Goal: Complete application form

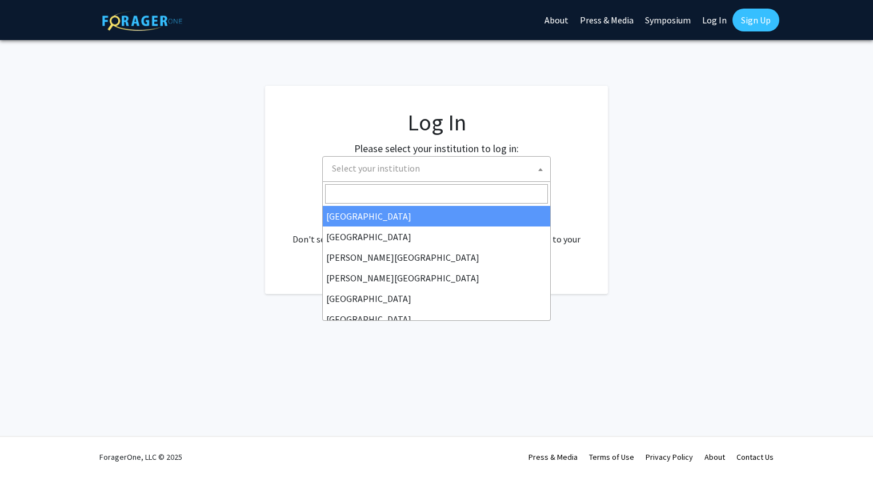
click at [372, 179] on span "Select your institution" at bounding box center [438, 168] width 223 height 23
select select "34"
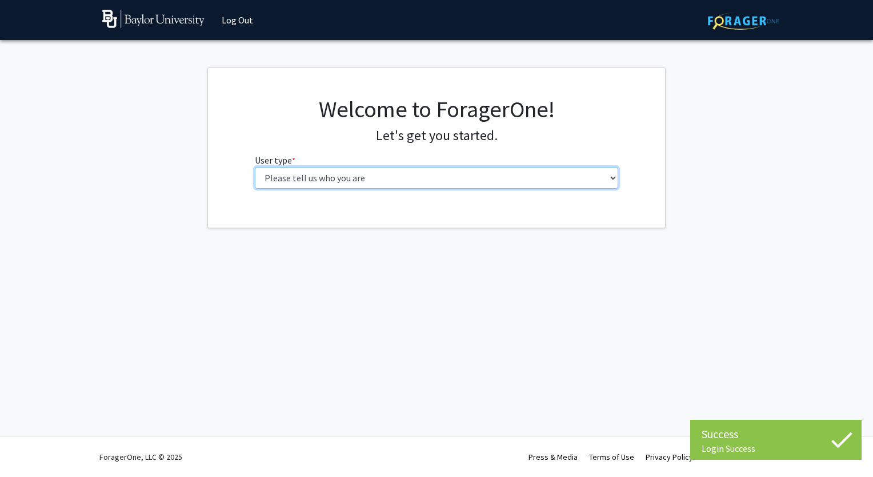
click at [501, 181] on select "Please tell us who you are Undergraduate Student Master's Student Doctoral Cand…" at bounding box center [437, 178] width 364 height 22
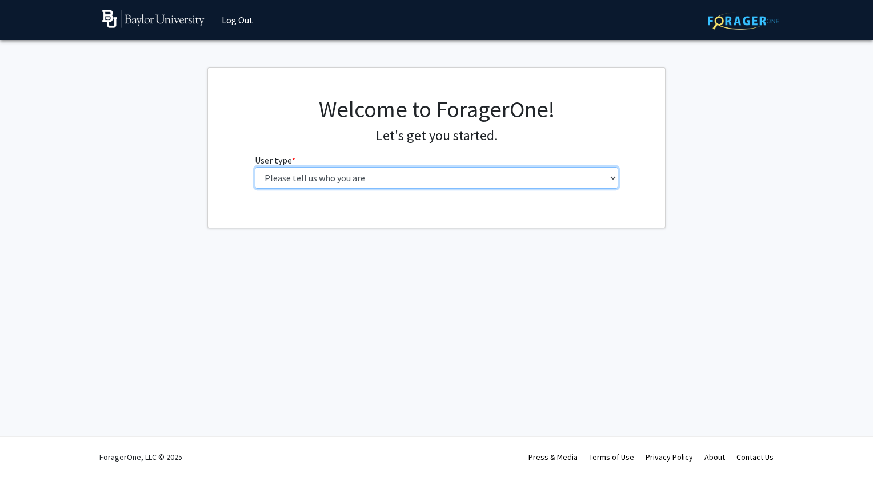
select select "1: undergrad"
click at [255, 167] on select "Please tell us who you are Undergraduate Student Master's Student Doctoral Cand…" at bounding box center [437, 178] width 364 height 22
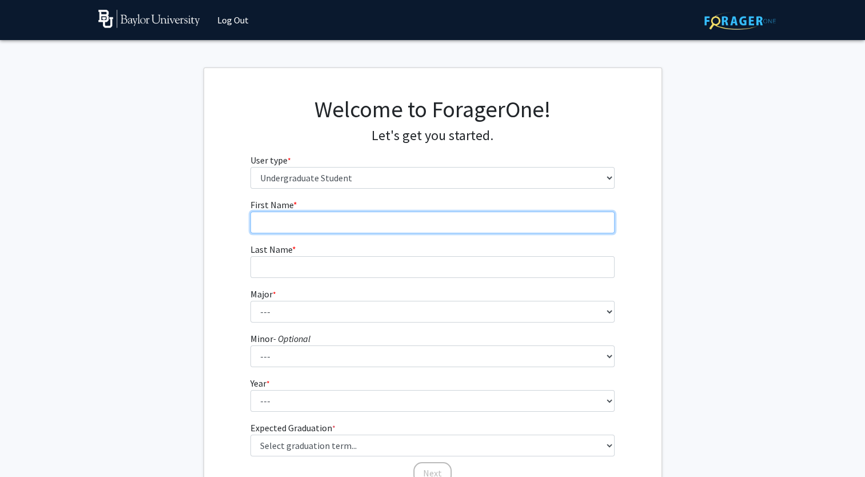
click at [389, 220] on input "First Name * required" at bounding box center [432, 222] width 364 height 22
type input "[PERSON_NAME]"
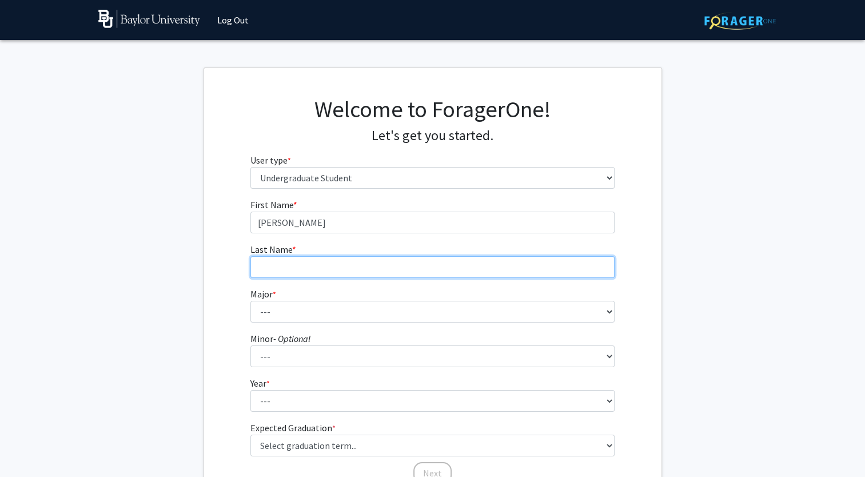
click at [381, 271] on input "Last Name * required" at bounding box center [432, 267] width 364 height 22
type input "Feghali"
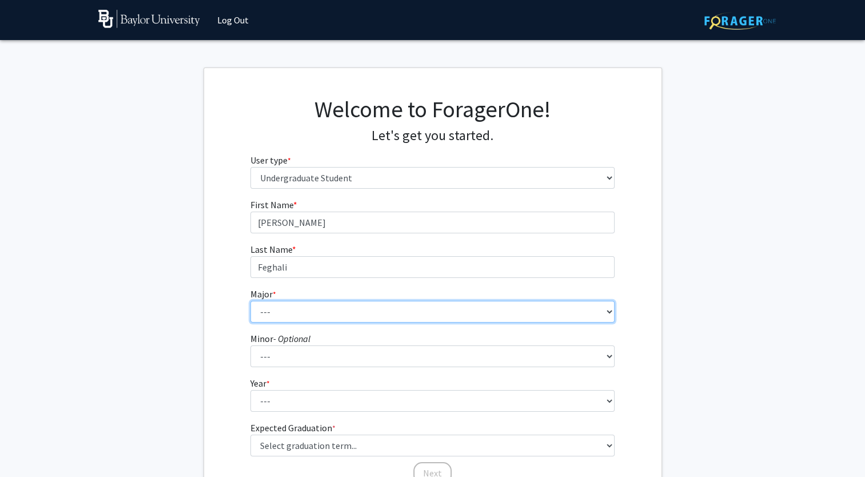
click at [365, 319] on select "--- Accounting American Studies Anthropology Apparel Design & Product Developme…" at bounding box center [432, 312] width 364 height 22
select select "80: 2745"
click at [250, 301] on select "--- Accounting American Studies Anthropology Apparel Design & Product Developme…" at bounding box center [432, 312] width 364 height 22
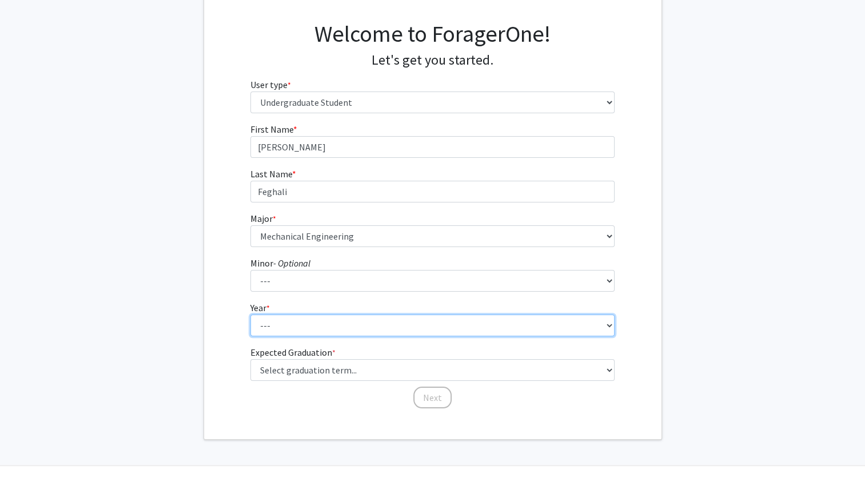
click at [303, 326] on select "--- First-year Sophomore Junior Senior Postbaccalaureate Certificate" at bounding box center [432, 325] width 364 height 22
select select "1: first-year"
click at [250, 314] on select "--- First-year Sophomore Junior Senior Postbaccalaureate Certificate" at bounding box center [432, 325] width 364 height 22
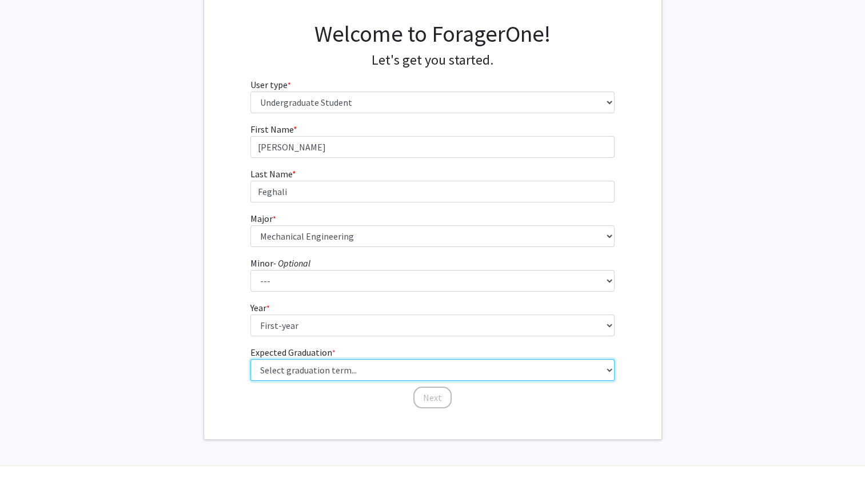
click at [315, 366] on select "Select graduation term... Spring 2025 Summer 2025 Fall 2025 Winter 2025 Spring …" at bounding box center [432, 370] width 364 height 22
click at [250, 359] on select "Select graduation term... Spring 2025 Summer 2025 Fall 2025 Winter 2025 Spring …" at bounding box center [432, 370] width 364 height 22
click at [313, 377] on select "Select graduation term... Spring 2025 Summer 2025 Fall 2025 Winter 2025 Spring …" at bounding box center [432, 370] width 364 height 22
select select "17: spring_2029"
click at [250, 359] on select "Select graduation term... Spring 2025 Summer 2025 Fall 2025 Winter 2025 Spring …" at bounding box center [432, 370] width 364 height 22
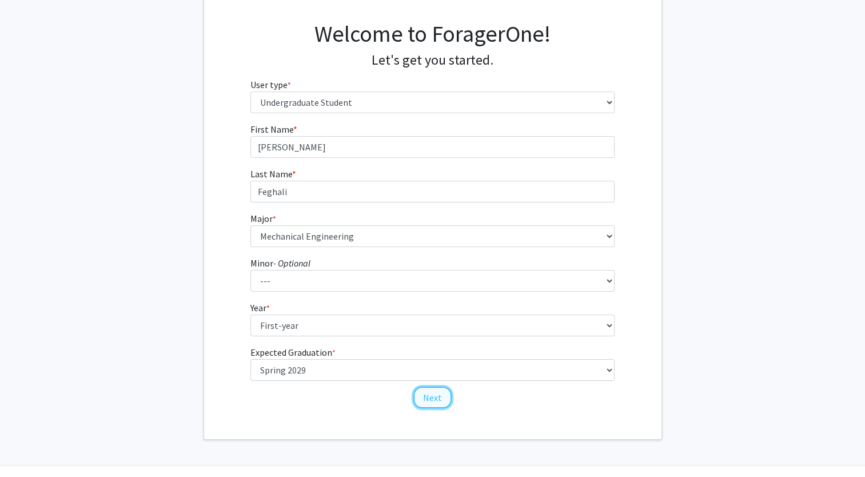
click at [423, 395] on button "Next" at bounding box center [432, 397] width 38 height 22
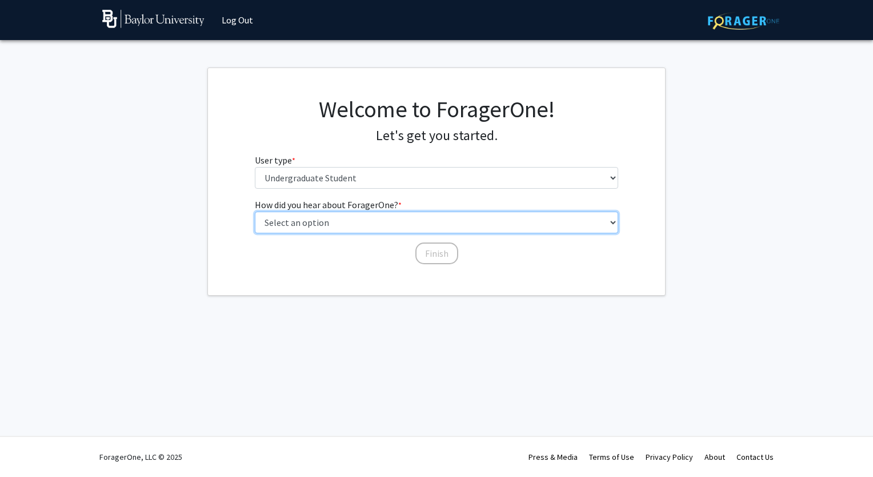
click at [483, 230] on select "Select an option Peer/student recommendation Faculty/staff recommendation Unive…" at bounding box center [437, 222] width 364 height 22
click at [255, 211] on select "Select an option Peer/student recommendation Faculty/staff recommendation Unive…" at bounding box center [437, 222] width 364 height 22
click at [454, 230] on select "Select an option Peer/student recommendation Faculty/staff recommendation Unive…" at bounding box center [437, 222] width 364 height 22
select select "5: other"
click at [255, 211] on select "Select an option Peer/student recommendation Faculty/staff recommendation Unive…" at bounding box center [437, 222] width 364 height 22
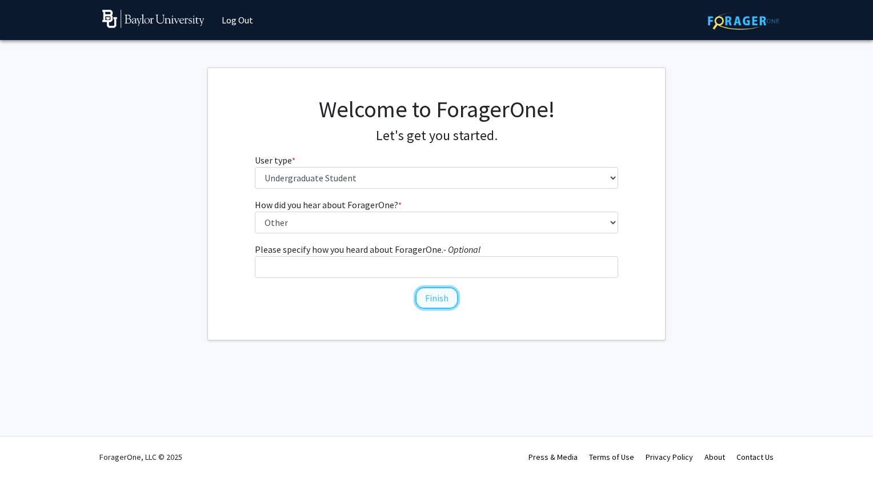
click at [443, 290] on button "Finish" at bounding box center [436, 298] width 43 height 22
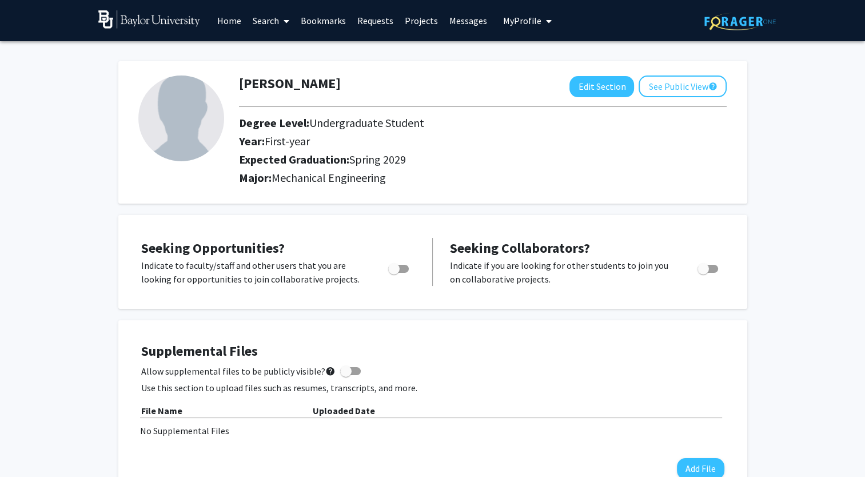
click at [398, 271] on span "Toggle" at bounding box center [393, 268] width 11 height 11
click at [394, 273] on input "Are you actively seeking opportunities?" at bounding box center [393, 273] width 1 height 1
checkbox input "true"
click at [702, 274] on label "Toggle" at bounding box center [705, 269] width 25 height 14
click at [702, 273] on input "Would you like to receive other student requests to work with you?" at bounding box center [702, 273] width 1 height 1
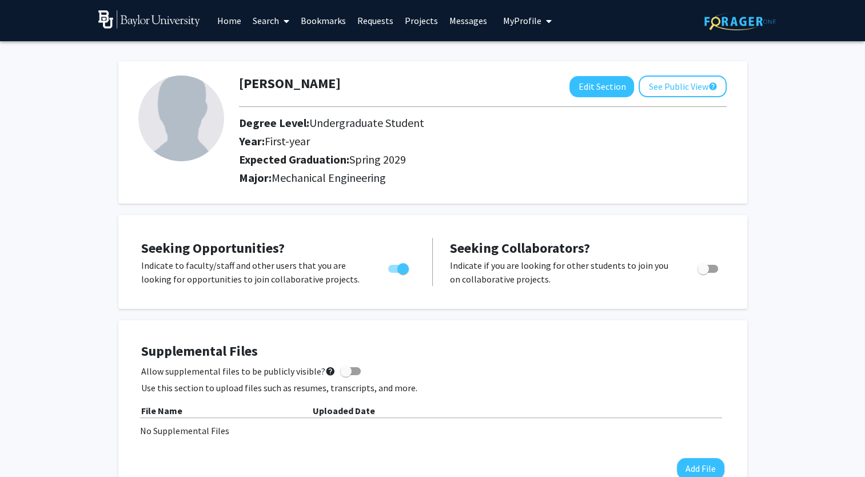
checkbox input "true"
click at [186, 121] on img at bounding box center [181, 118] width 86 height 86
click at [586, 95] on button "Edit Section" at bounding box center [601, 86] width 65 height 21
select select "first-year"
select select "45: spring_2029"
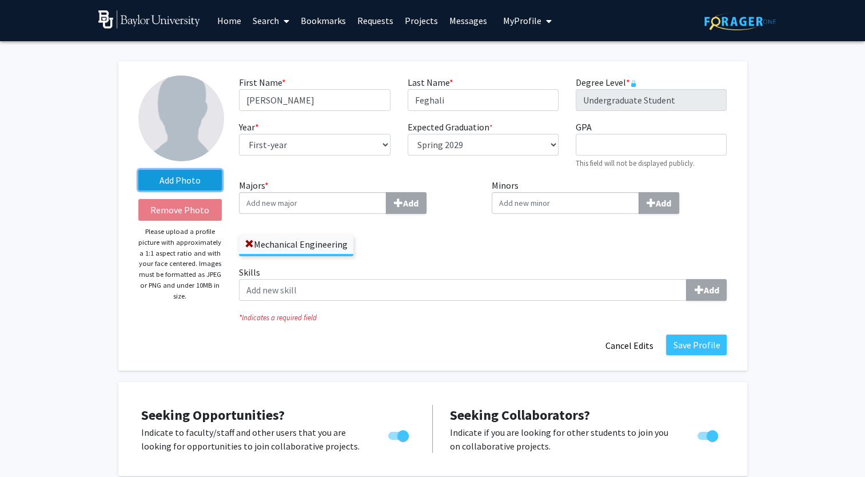
click at [171, 175] on label "Add Photo" at bounding box center [180, 180] width 84 height 21
click at [0, 0] on input "Add Photo" at bounding box center [0, 0] width 0 height 0
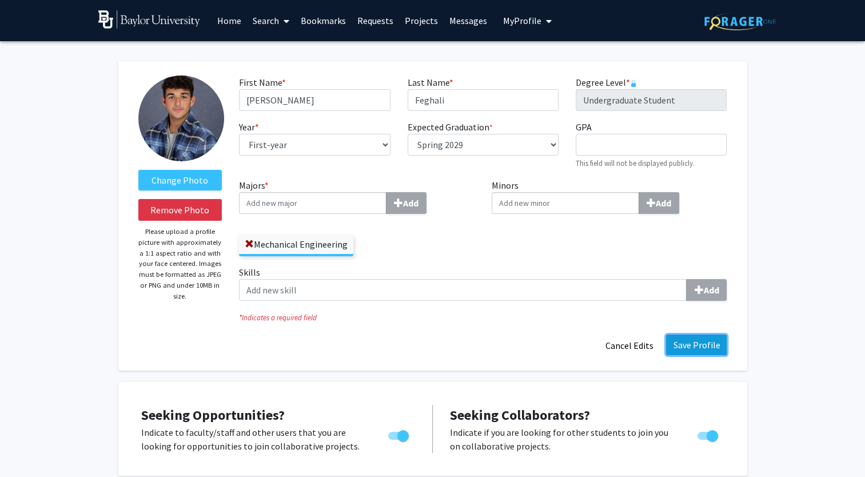
click at [703, 347] on button "Save Profile" at bounding box center [696, 344] width 61 height 21
